Goal: Task Accomplishment & Management: Use online tool/utility

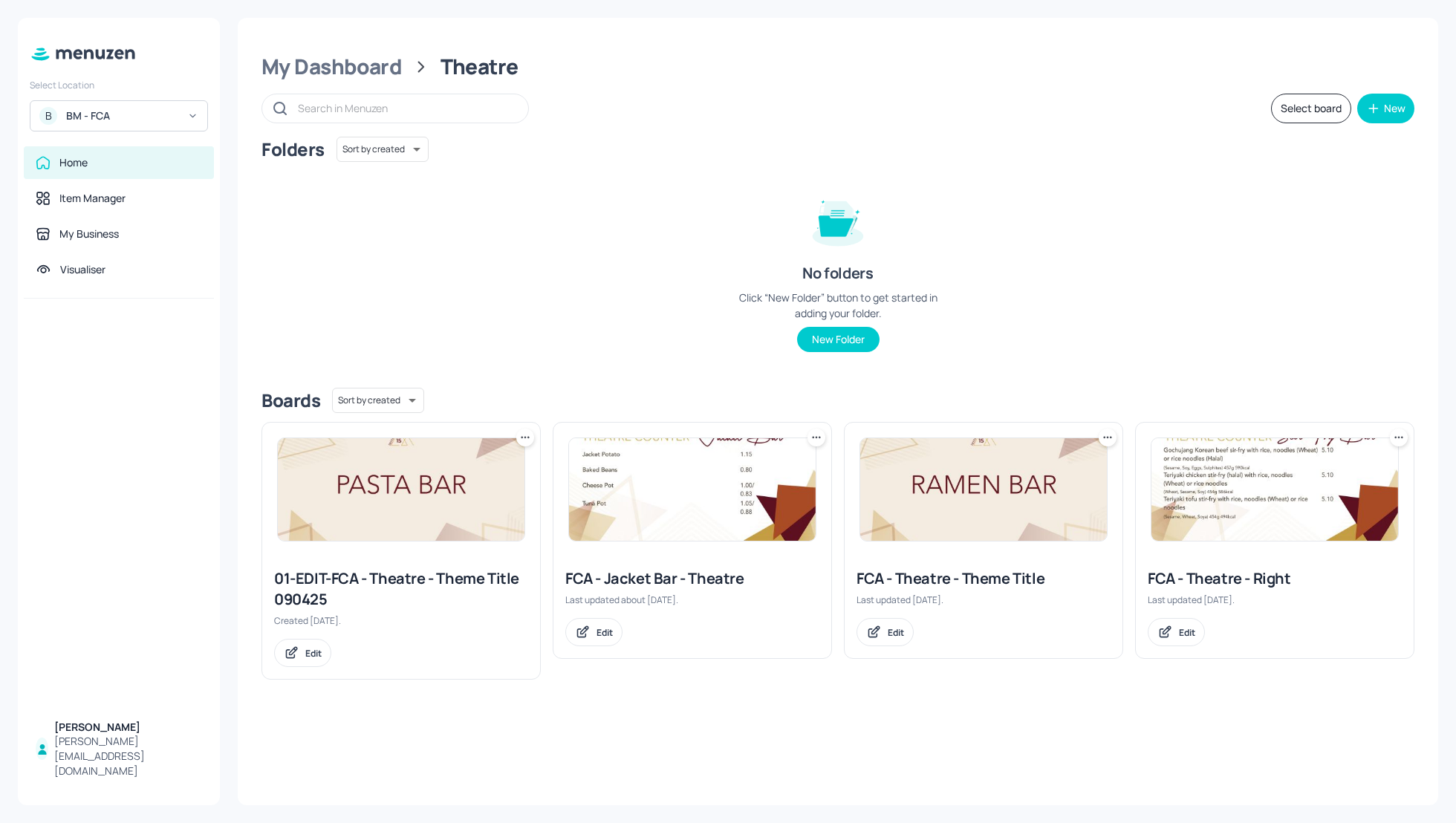
click at [651, 141] on div "Folders Sort by created id ​" at bounding box center [837, 149] width 1153 height 26
click at [372, 71] on div "My Dashboard" at bounding box center [331, 67] width 140 height 26
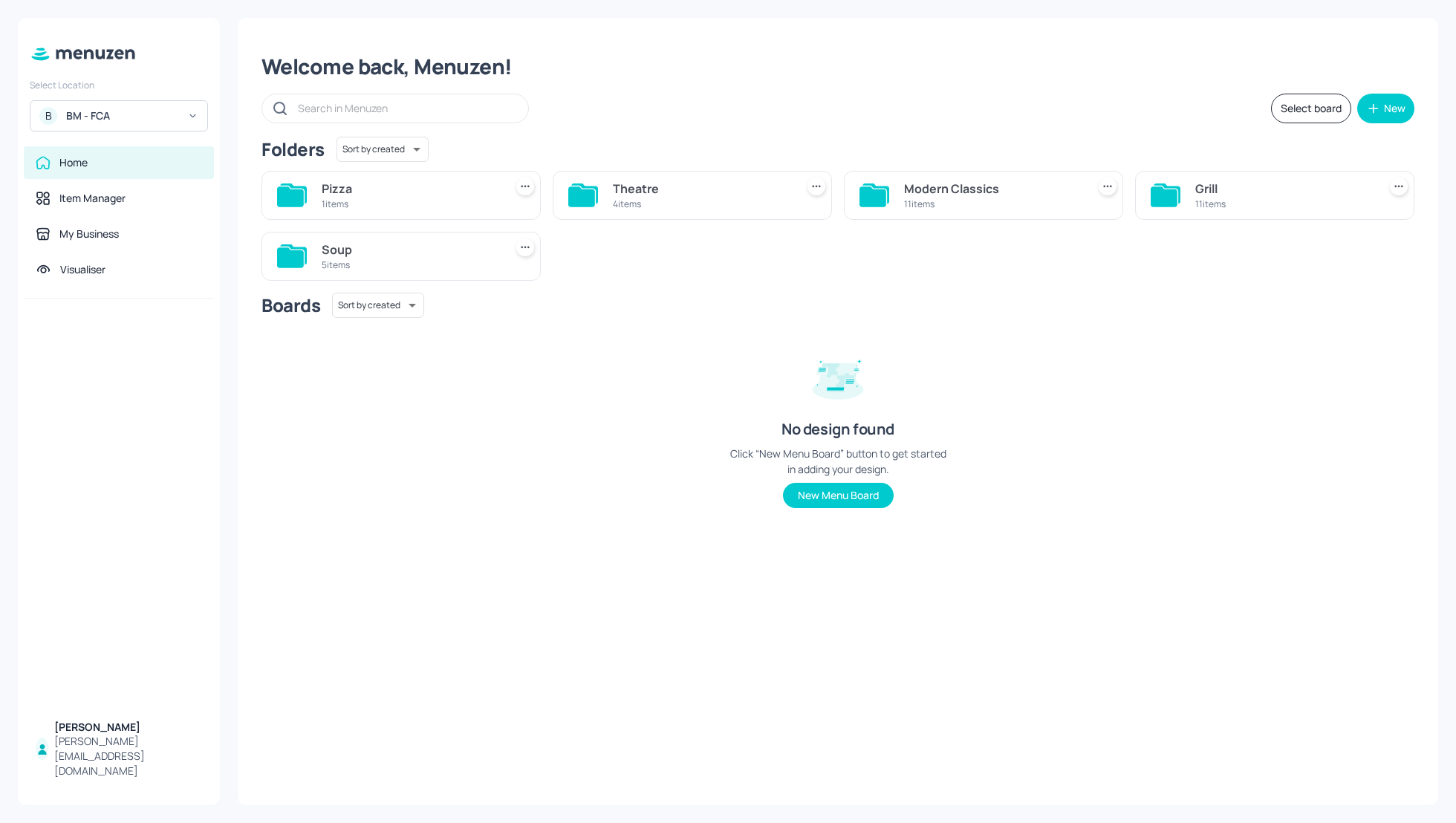
click at [1195, 194] on div "Grill" at bounding box center [1283, 189] width 177 height 18
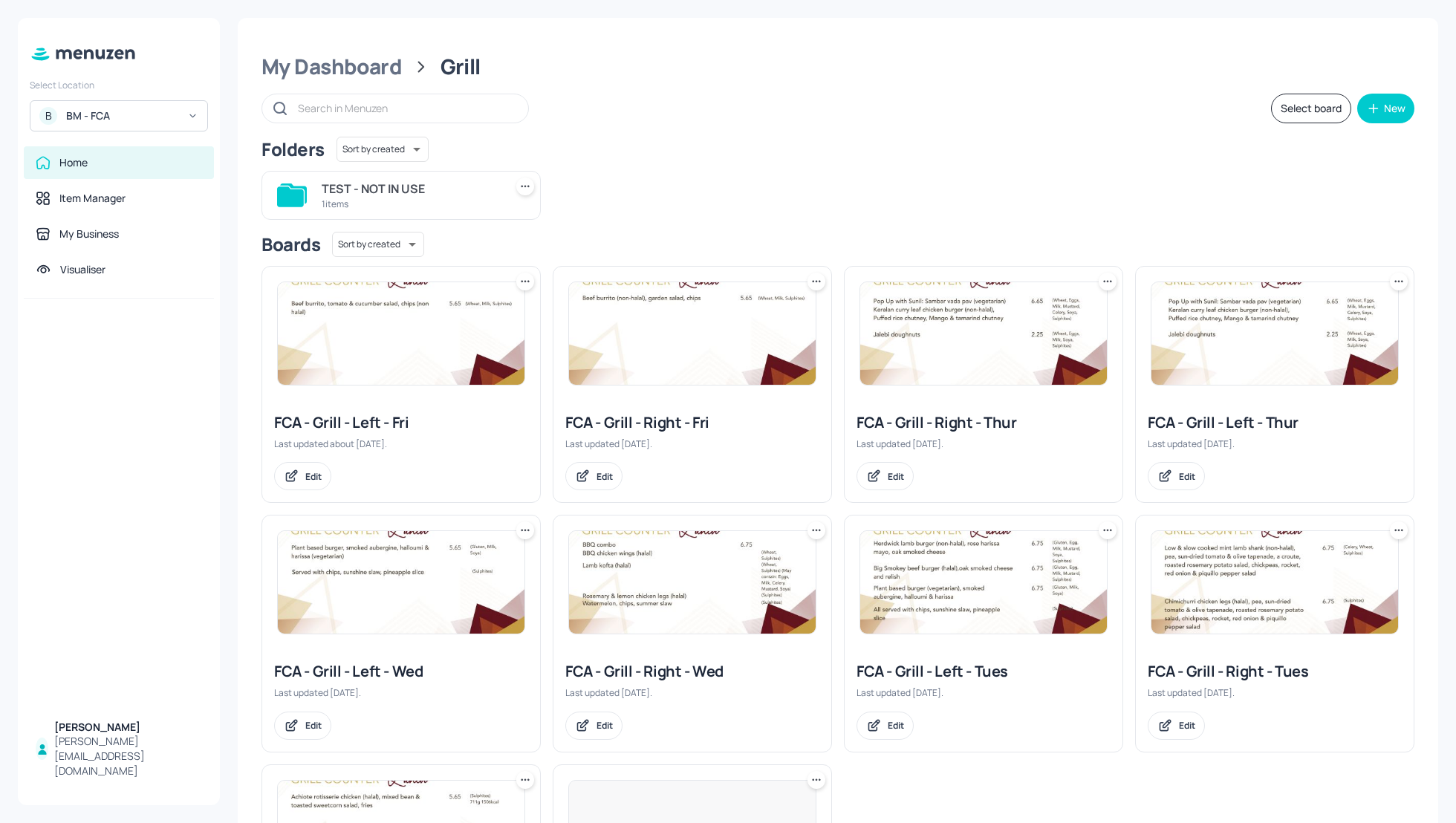
click at [915, 117] on div "Select board New" at bounding box center [837, 108] width 1153 height 30
click at [944, 158] on div "Folders Sort by created id ​ TEST - NOT IN USE 1 items" at bounding box center [837, 178] width 1153 height 83
click at [943, 158] on div "Folders Sort by created id ​" at bounding box center [837, 149] width 1153 height 26
click at [862, 148] on div "Folders Sort by created id ​" at bounding box center [837, 149] width 1153 height 26
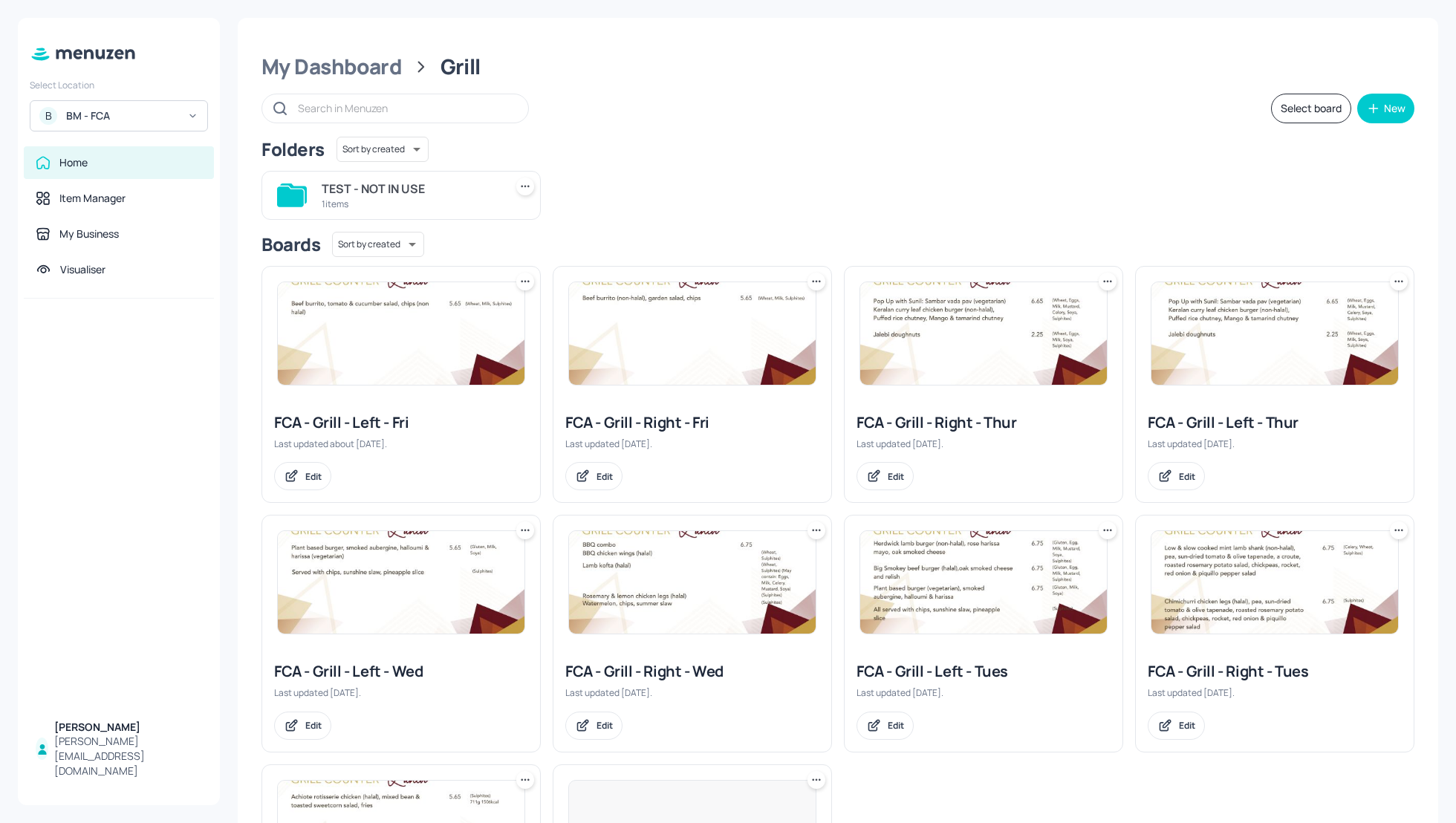
click at [781, 128] on div "My Dashboard Grill Select board New Folders Sort by created id ​ TEST - NOT IN …" at bounding box center [838, 527] width 1200 height 1019
click at [931, 145] on div "Folders Sort by created id ​" at bounding box center [837, 149] width 1153 height 26
click at [1063, 164] on div "TEST - NOT IN USE 1 items" at bounding box center [831, 189] width 1164 height 61
click at [787, 143] on div "Folders Sort by created id ​" at bounding box center [837, 149] width 1153 height 26
click at [848, 165] on div "TEST - NOT IN USE 1 items" at bounding box center [831, 189] width 1164 height 61
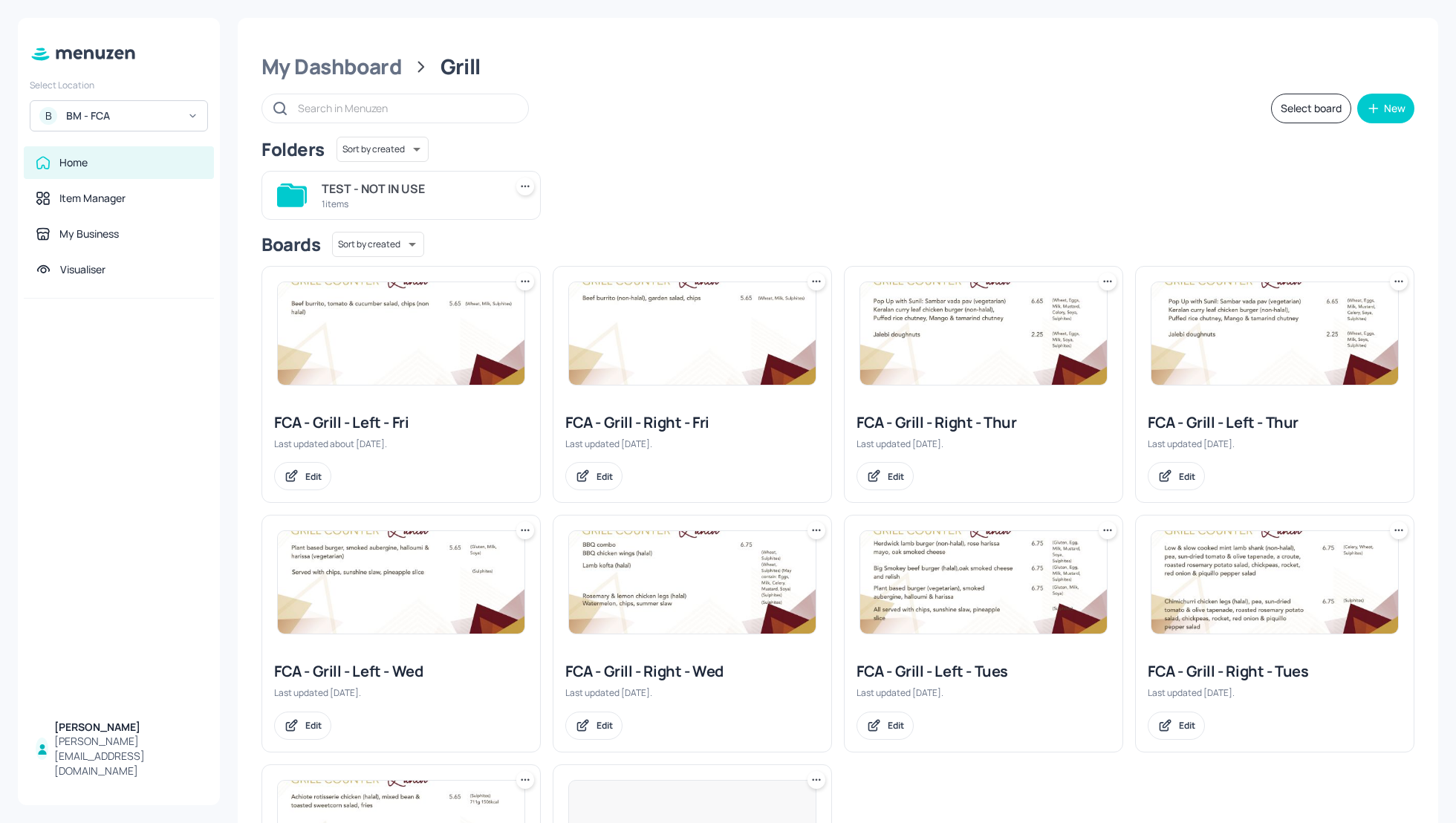
click at [864, 176] on div "TEST - NOT IN USE 1 items" at bounding box center [831, 189] width 1164 height 61
click at [880, 180] on div "TEST - NOT IN USE 1 items" at bounding box center [831, 189] width 1164 height 61
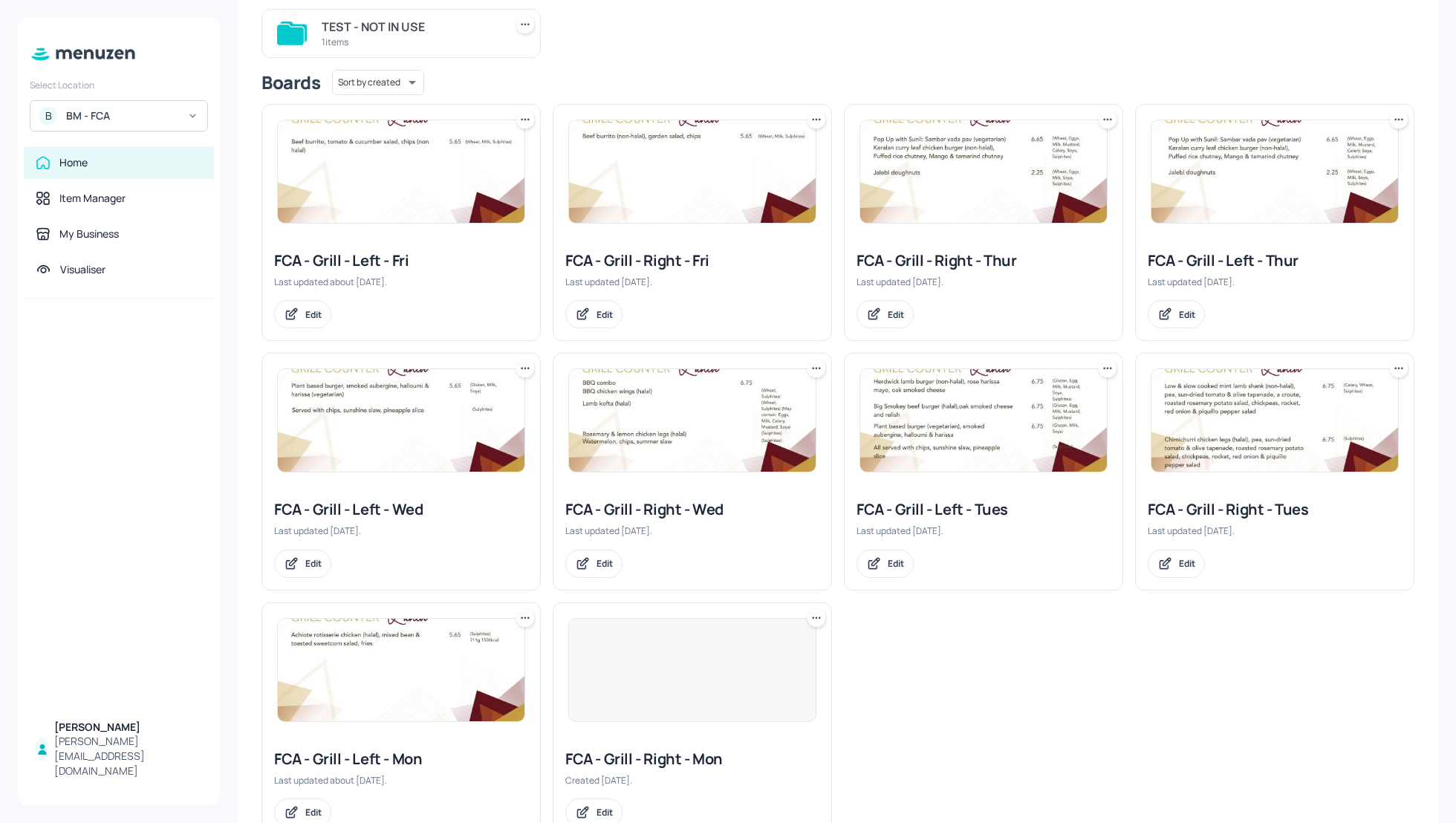
scroll to position [171, 0]
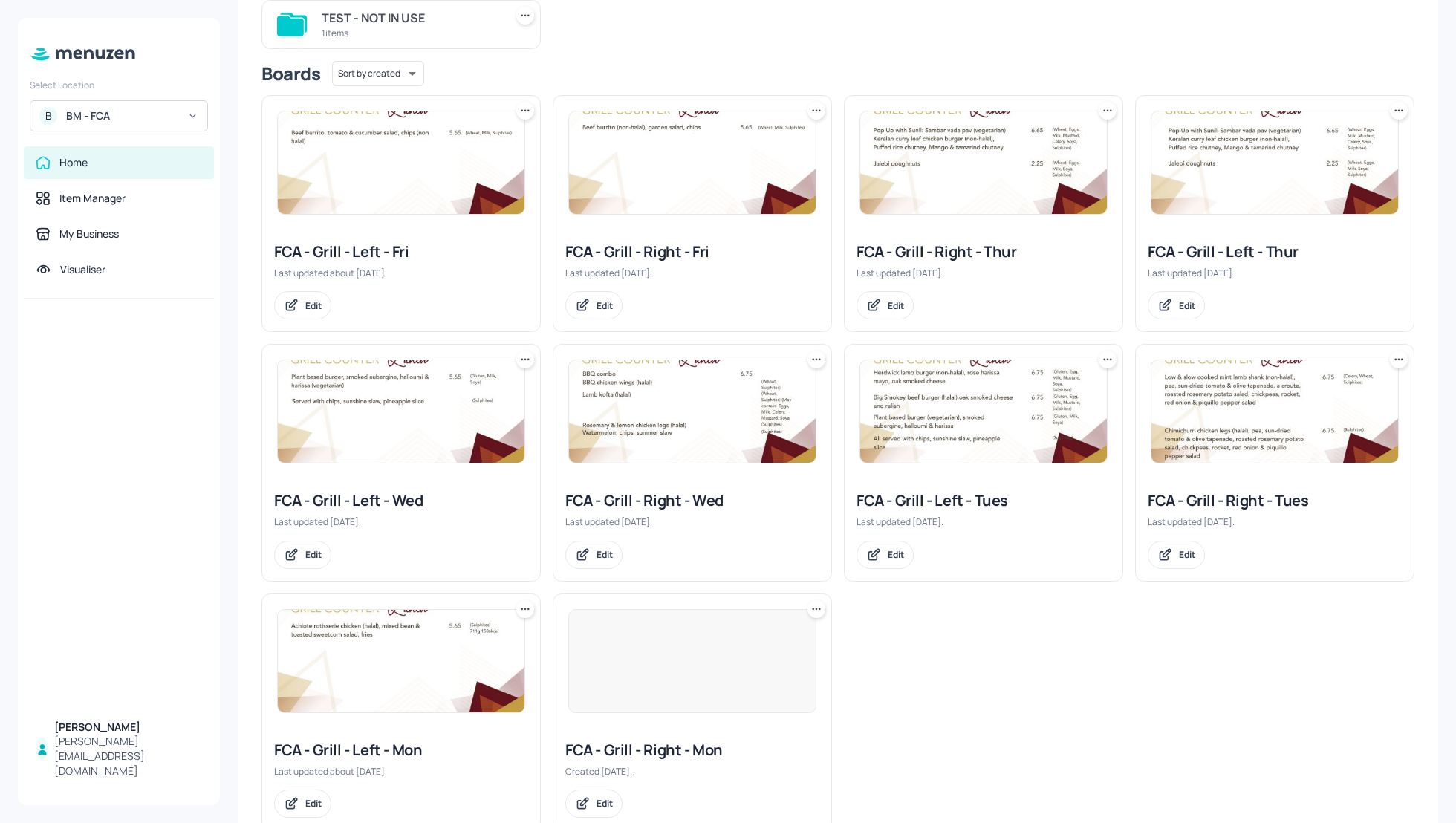
click at [671, 499] on div "FCA - Grill - Right - Wed" at bounding box center [692, 500] width 254 height 21
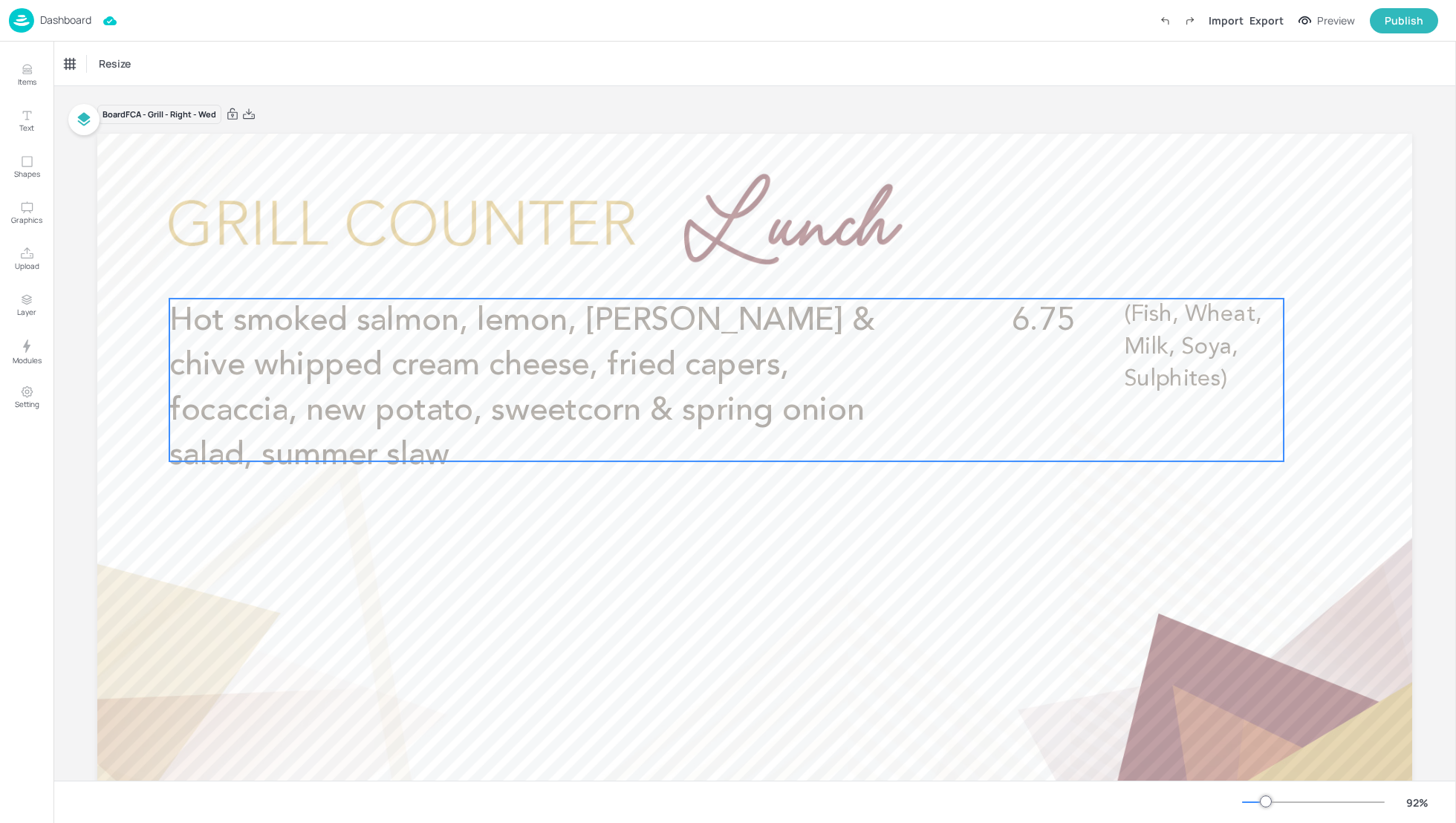
click at [502, 308] on span "Hot smoked salmon, lemon, [PERSON_NAME] & chive whipped cream cheese, fried cap…" at bounding box center [522, 388] width 706 height 167
click at [713, 276] on icon "Edit Item" at bounding box center [716, 274] width 12 height 12
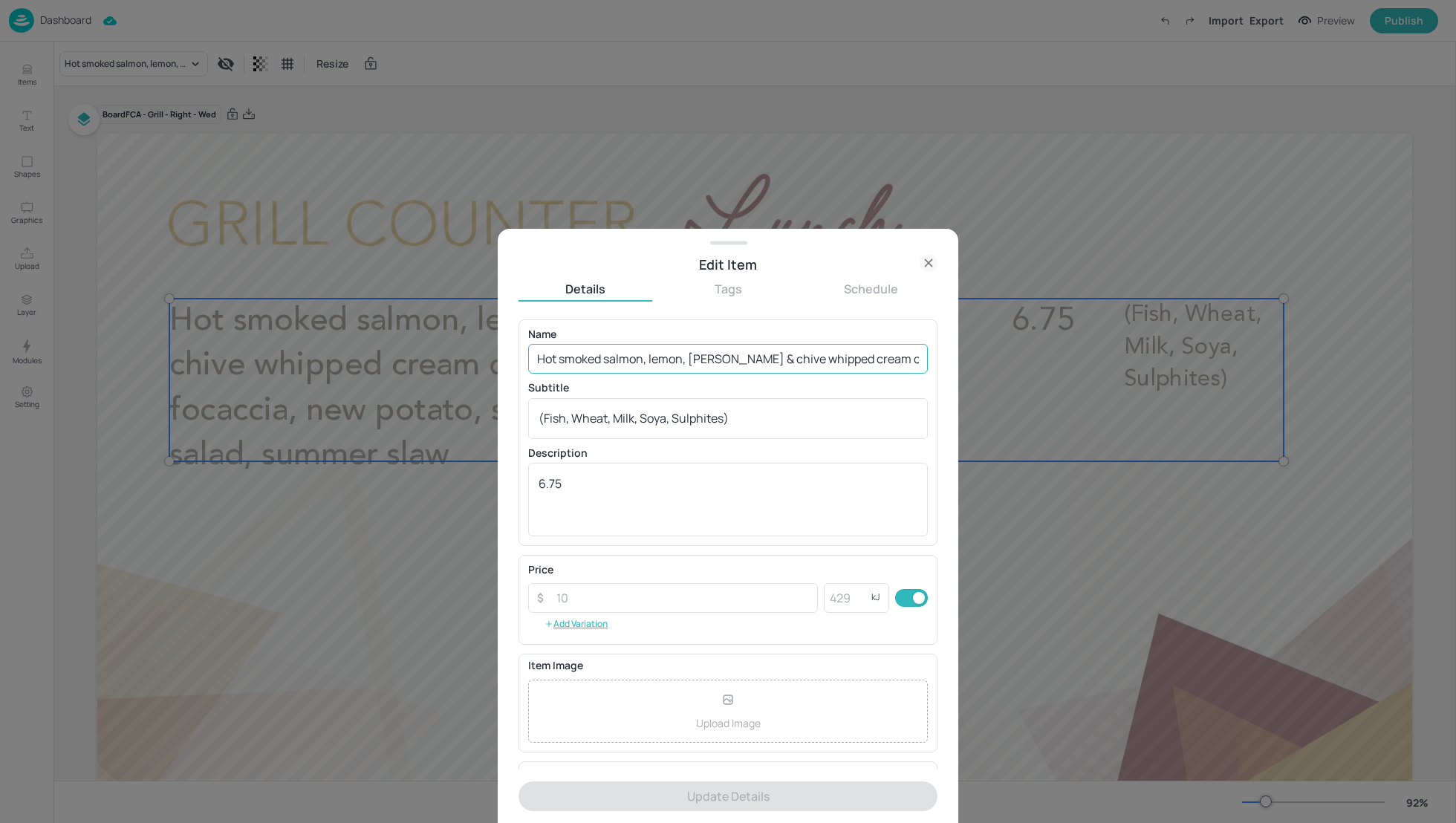
click at [635, 357] on input "Hot smoked salmon, lemon, [PERSON_NAME] & chive whipped cream cheese, fried cap…" at bounding box center [728, 359] width 400 height 30
paste input "onions, focaccia (Fish, Wheat, Milk, Soya, Sulphites)"
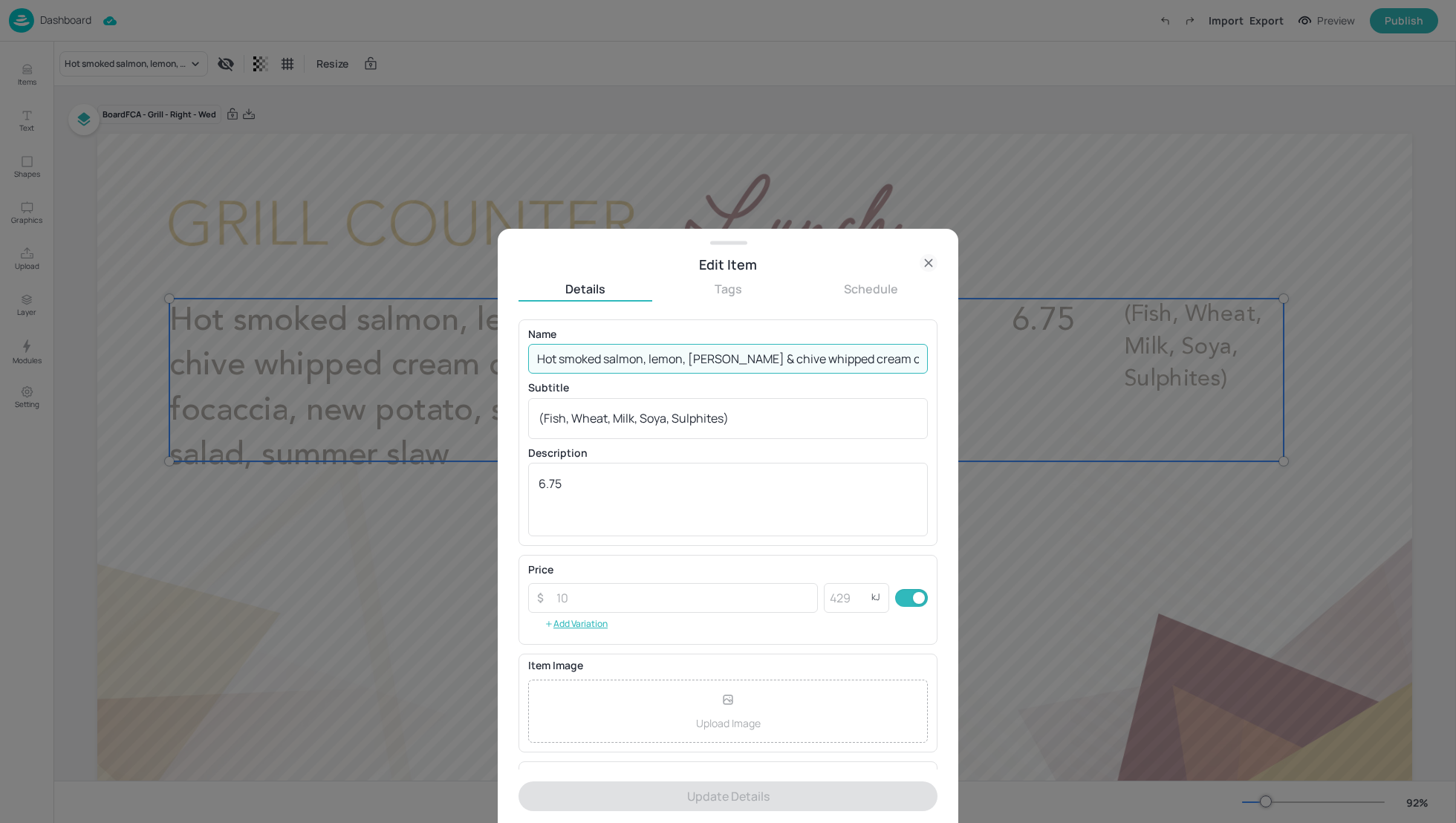
scroll to position [0, 275]
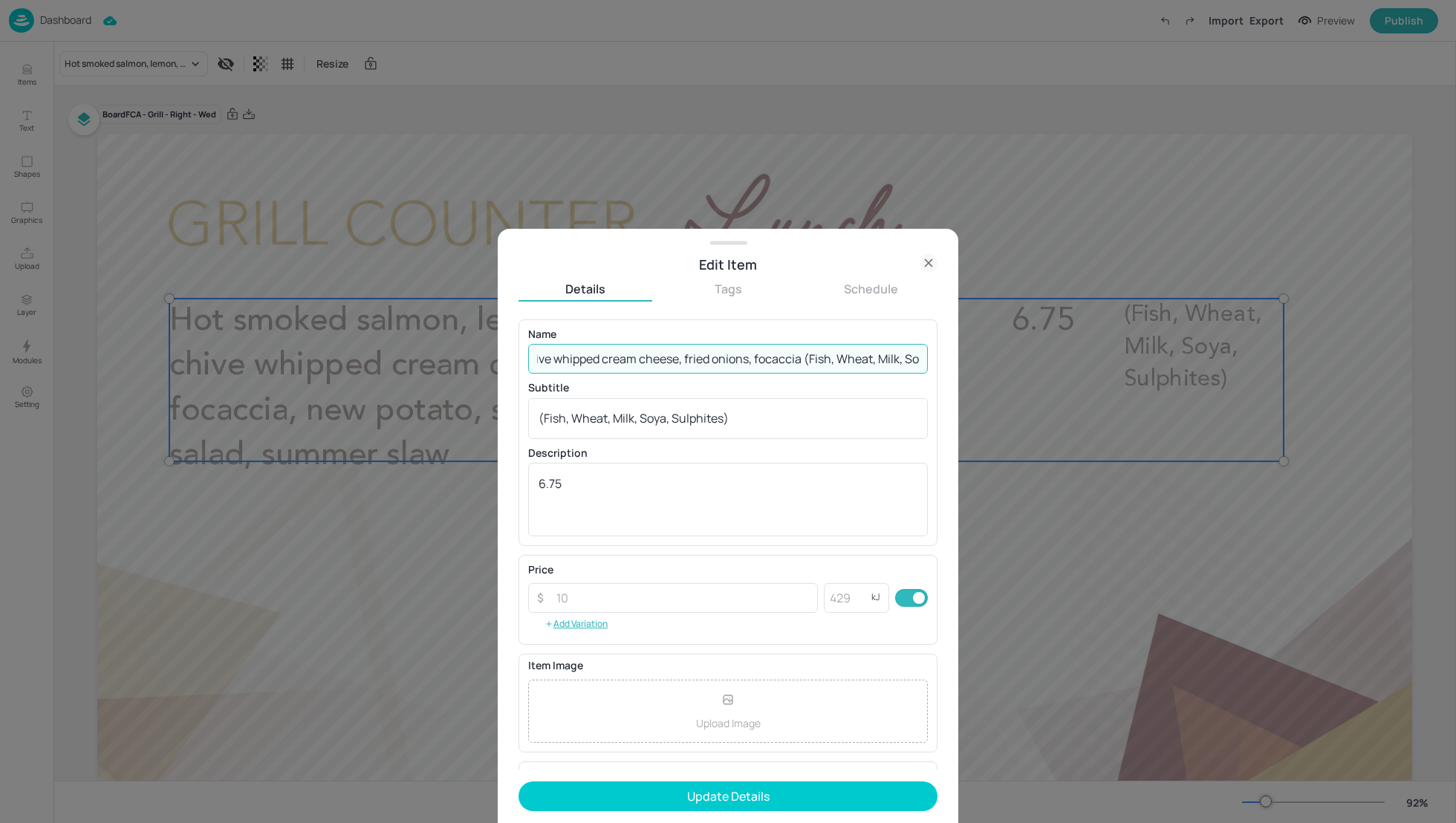
click at [727, 359] on input "Hot smoked salmon, lemon, [PERSON_NAME] & chive whipped cream cheese, fried oni…" at bounding box center [728, 359] width 400 height 30
click at [725, 359] on input "Hot smoked salmon, lemon, [PERSON_NAME] & chive whipped cream cheese, fried oni…" at bounding box center [728, 359] width 400 height 30
drag, startPoint x: 725, startPoint y: 360, endPoint x: 859, endPoint y: 381, distance: 135.6
click at [859, 381] on div "Name Hot smoked salmon, lemon, [PERSON_NAME] & chive whipped cream cheese, frie…" at bounding box center [728, 432] width 400 height 207
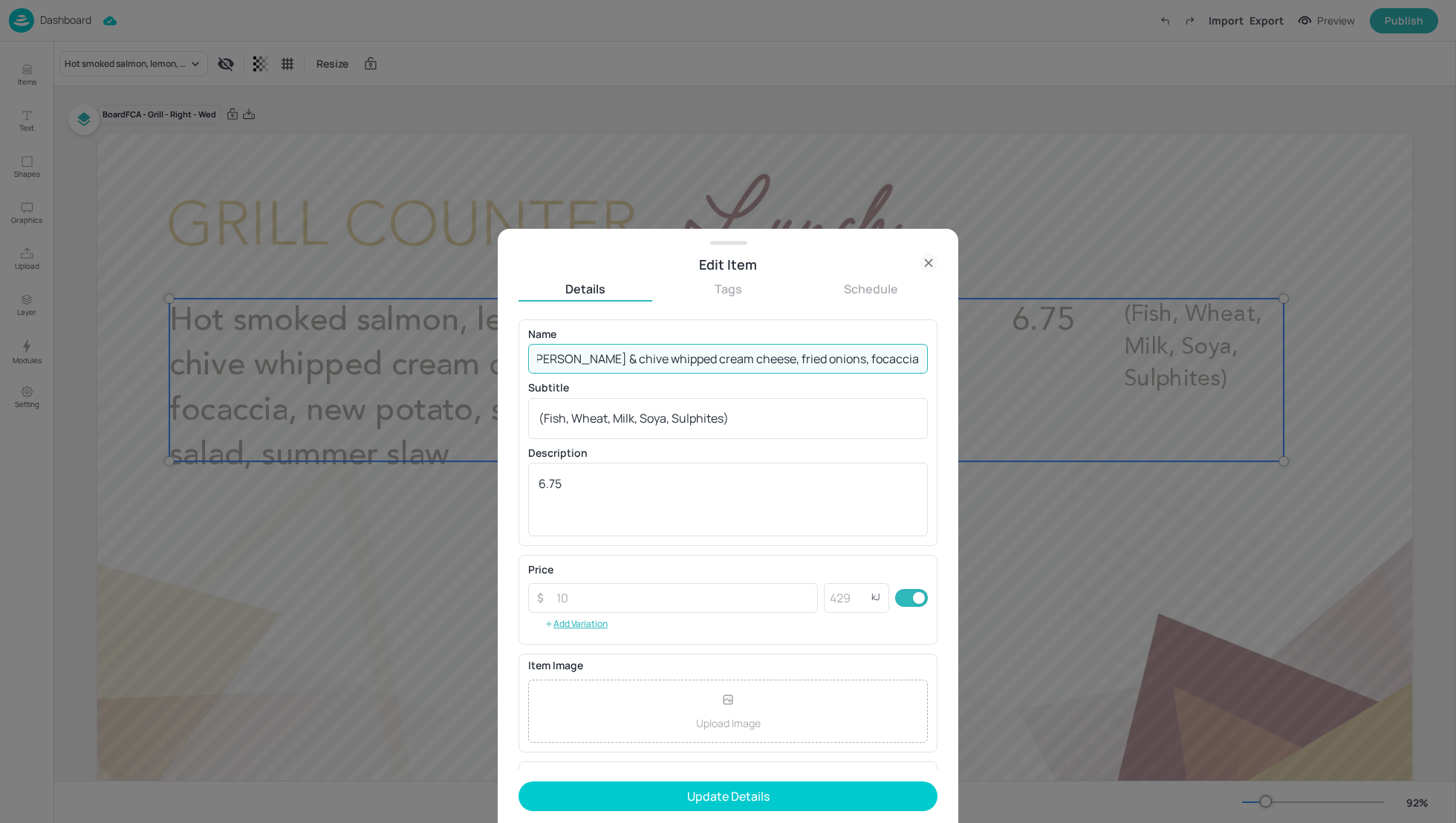
scroll to position [0, 84]
click at [573, 355] on input "Hot smoked salmon, lemon, [PERSON_NAME] & chive whipped cream cheese, fried oni…" at bounding box center [728, 359] width 400 height 30
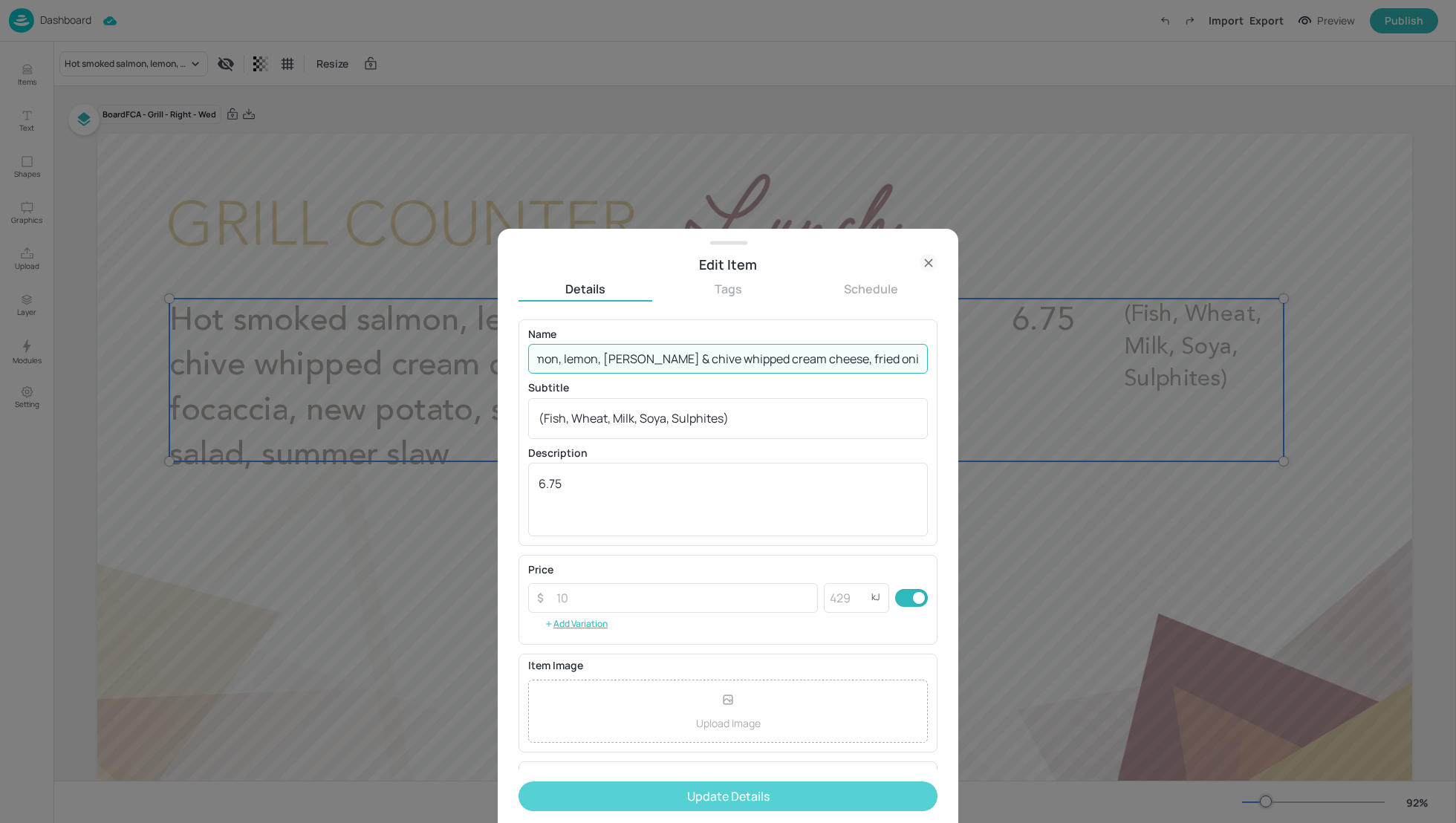
type input "Hot smoked salmon, lemon, [PERSON_NAME] & chive whipped cream cheese, fried oni…"
click at [701, 808] on button "Update Details" at bounding box center [727, 797] width 419 height 30
